Goal: Task Accomplishment & Management: Complete application form

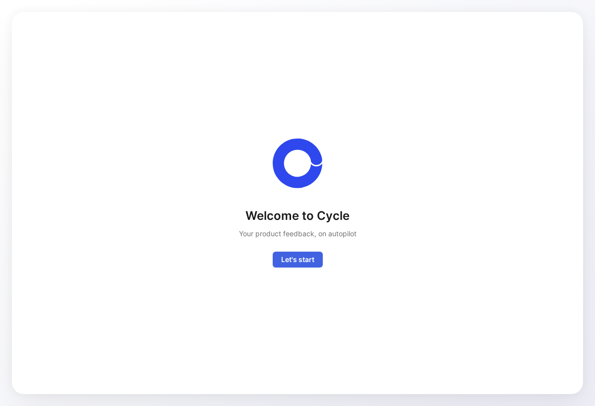
click at [294, 263] on span "Let's start" at bounding box center [297, 259] width 33 height 12
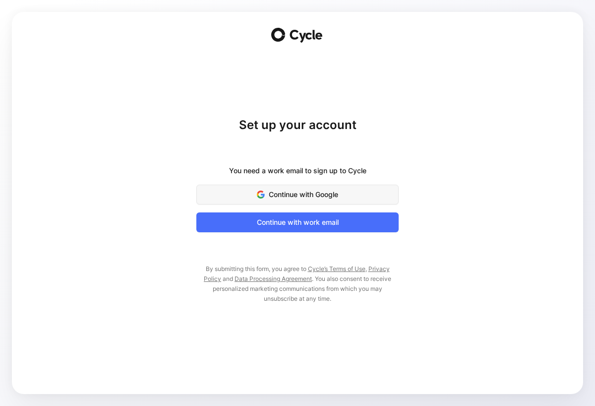
click at [307, 198] on span "Continue with Google" at bounding box center [298, 194] width 178 height 12
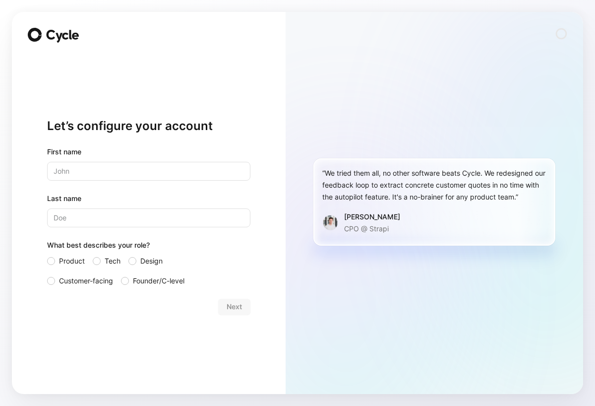
click at [192, 168] on input "text" at bounding box center [148, 171] width 203 height 19
type input "[PERSON_NAME]"
click at [116, 215] on input "Last name" at bounding box center [148, 217] width 203 height 19
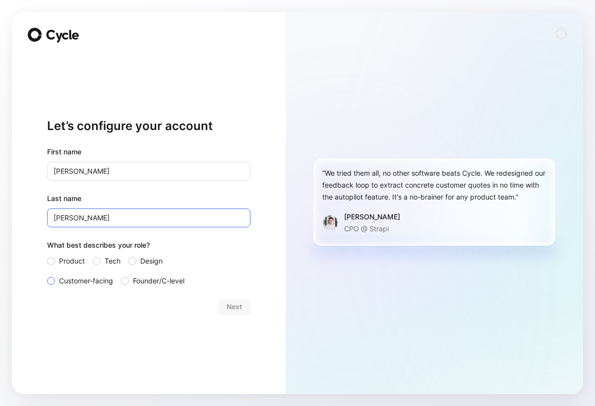
type input "[PERSON_NAME]"
click at [93, 284] on span "Customer-facing" at bounding box center [86, 281] width 54 height 12
click at [47, 275] on input "Customer-facing" at bounding box center [47, 275] width 0 height 0
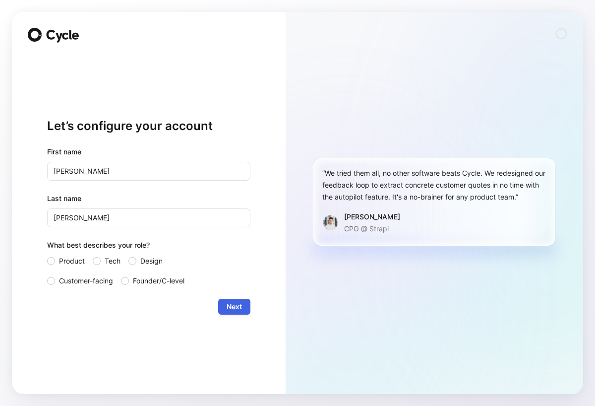
click at [234, 307] on span "Next" at bounding box center [234, 307] width 15 height 12
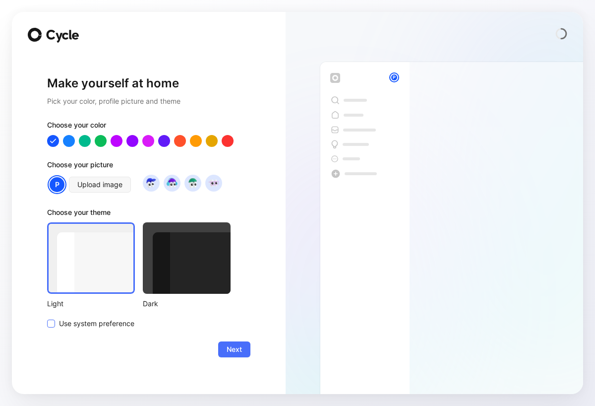
click at [104, 323] on span "Use system preference" at bounding box center [96, 323] width 75 height 12
click at [47, 317] on input "Use system preference" at bounding box center [47, 317] width 0 height 0
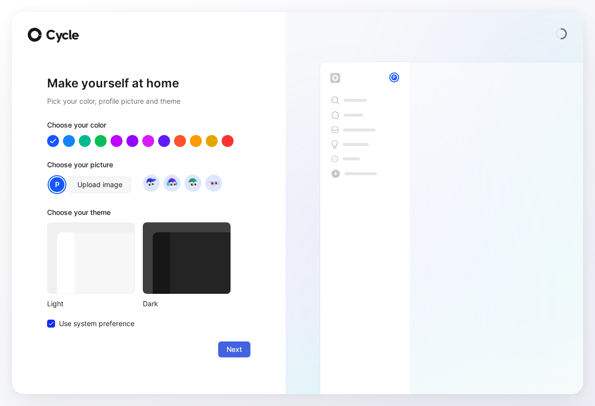
click at [237, 351] on span "Next" at bounding box center [234, 349] width 15 height 12
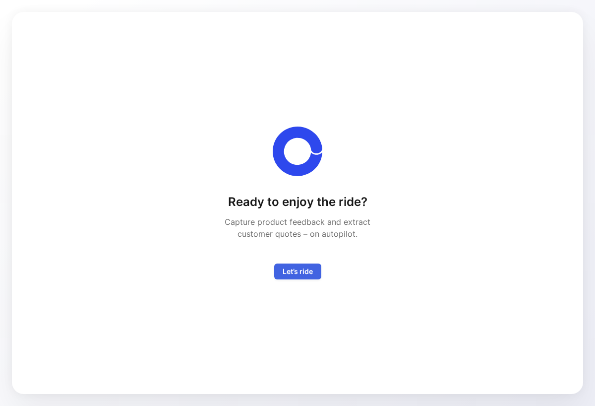
click at [290, 275] on span "Let’s ride" at bounding box center [298, 271] width 30 height 12
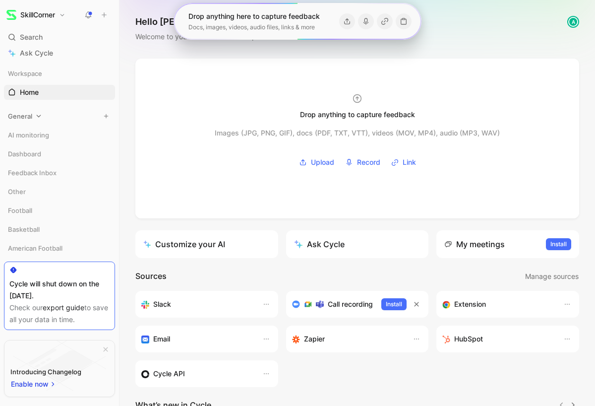
click at [59, 118] on div "General" at bounding box center [59, 116] width 111 height 15
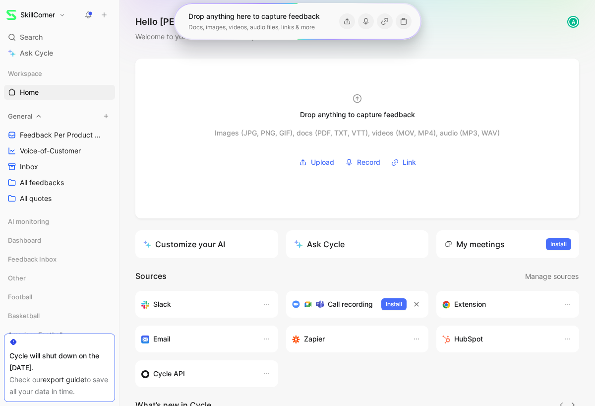
click at [66, 117] on div "General" at bounding box center [59, 116] width 111 height 15
